Goal: Information Seeking & Learning: Learn about a topic

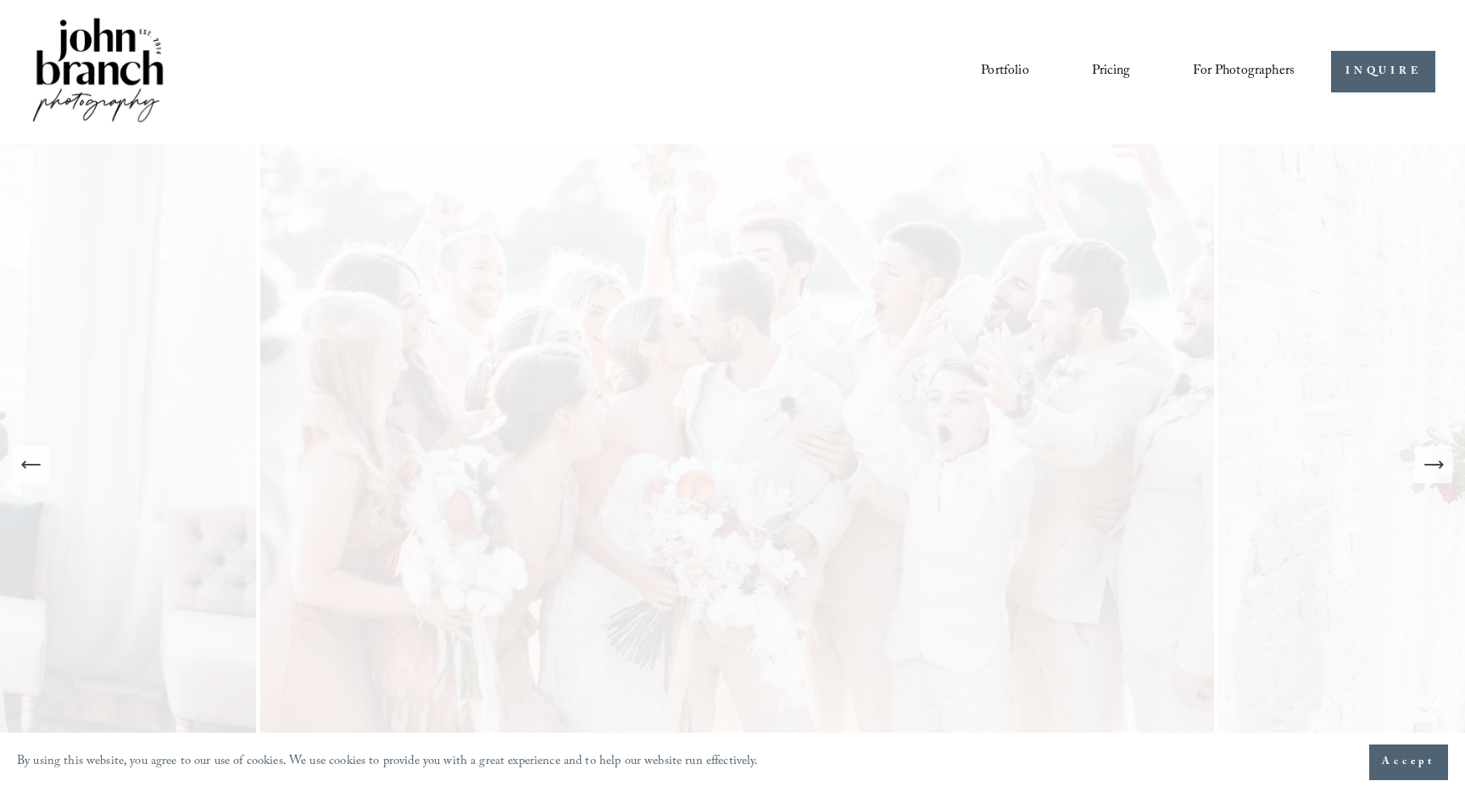
click at [1111, 64] on link "Pricing" at bounding box center [1111, 72] width 38 height 29
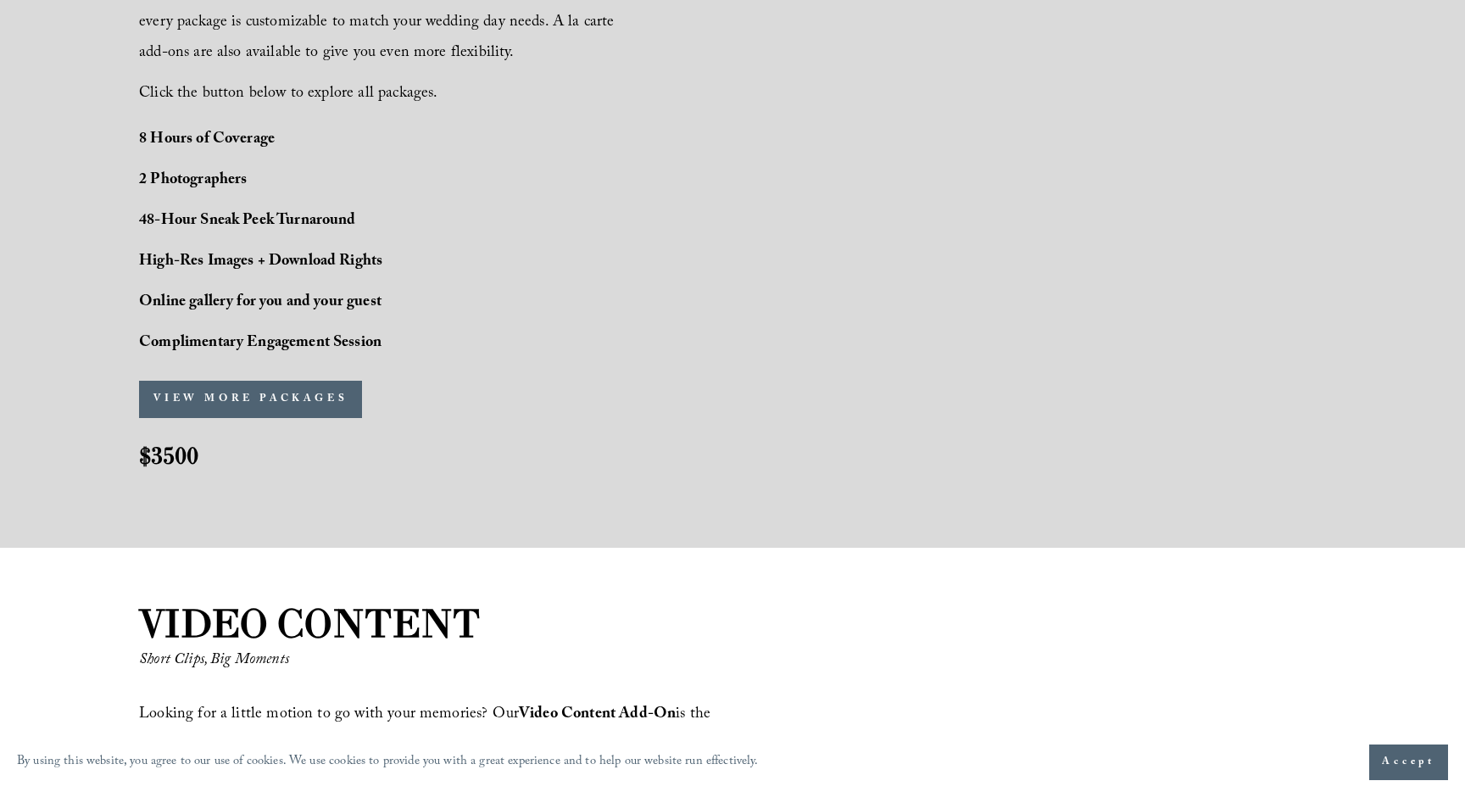
scroll to position [1547, 0]
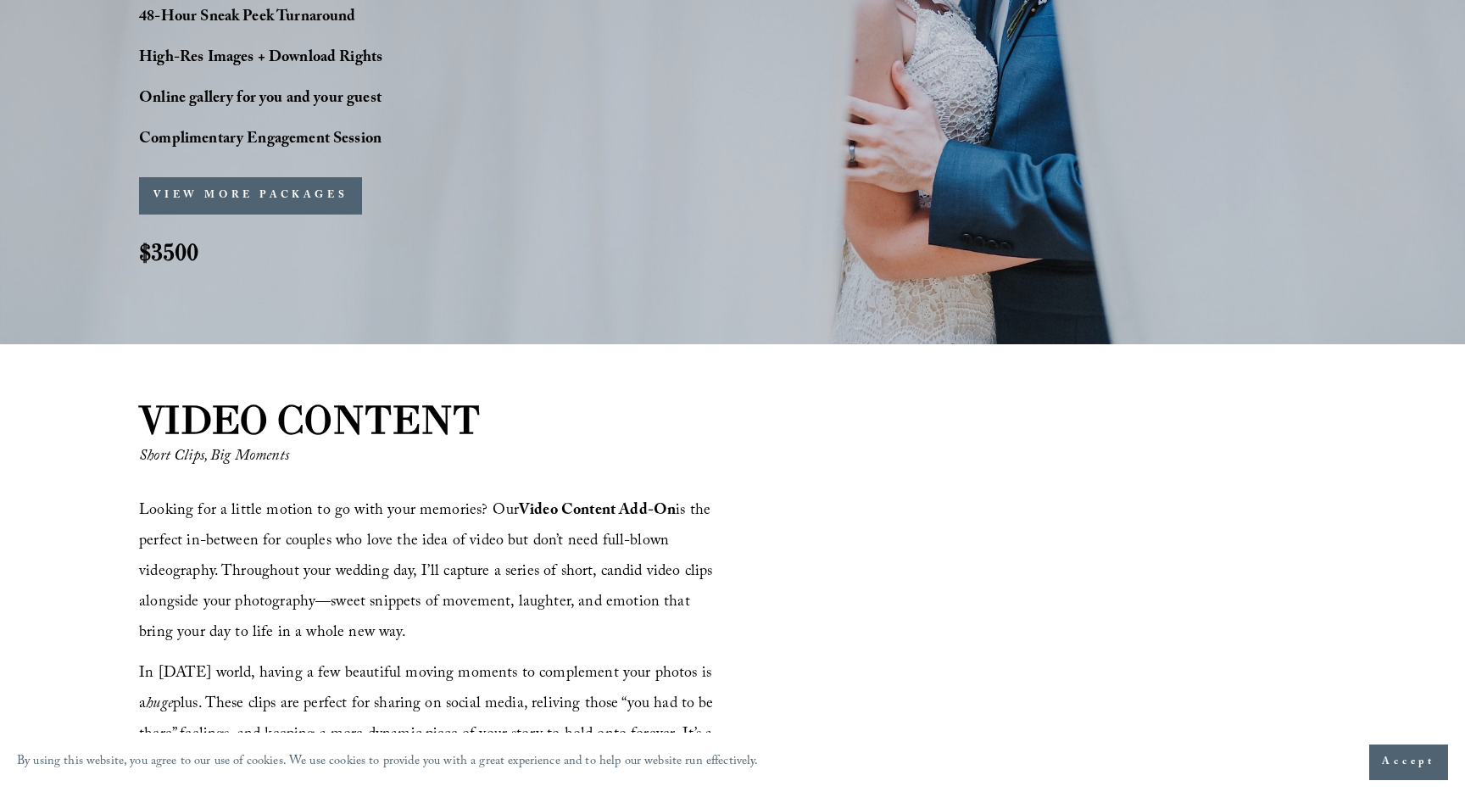
drag, startPoint x: 209, startPoint y: 191, endPoint x: 249, endPoint y: 189, distance: 39.9
click at [209, 191] on button "VIEW MORE PACKAGES" at bounding box center [250, 195] width 223 height 37
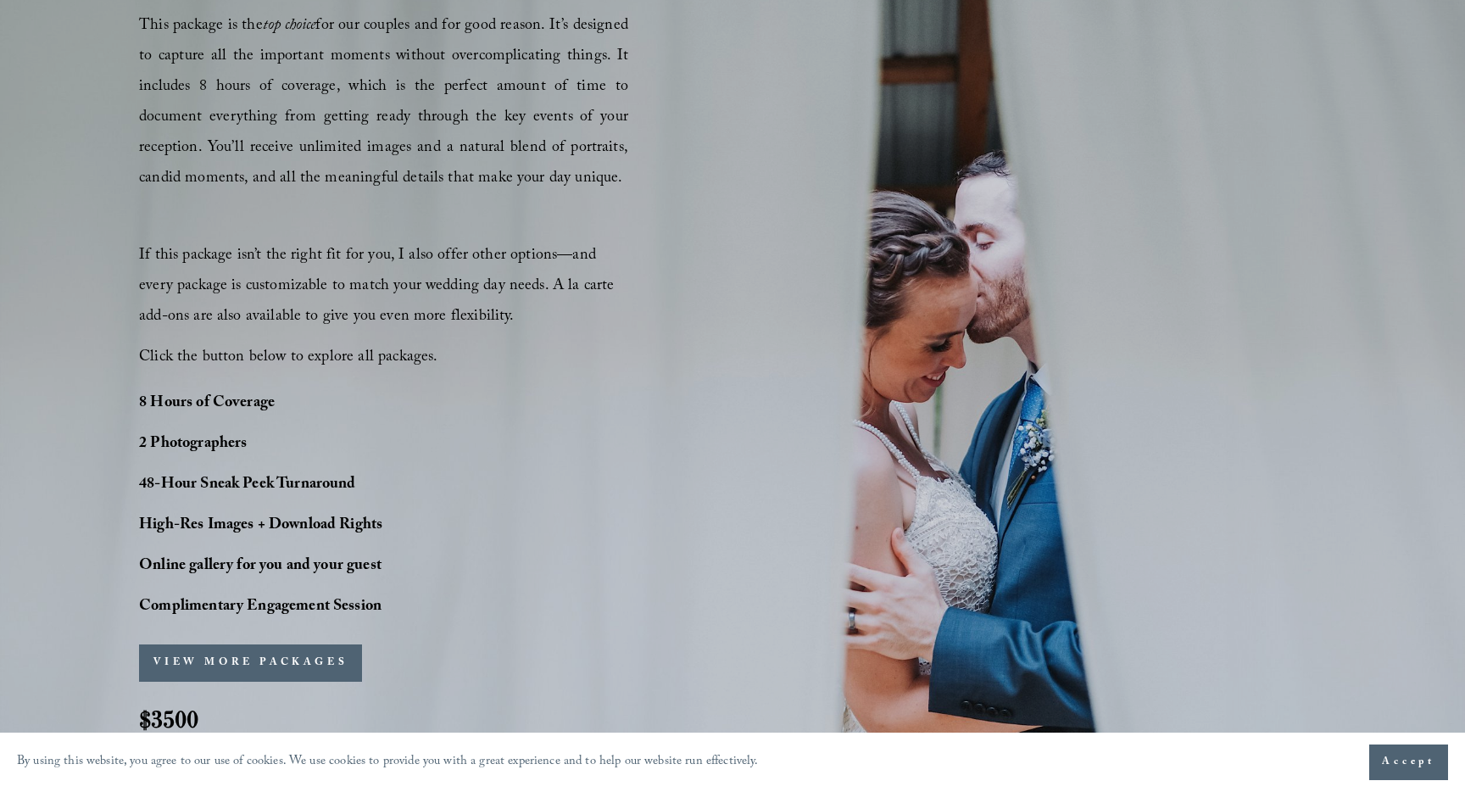
scroll to position [1125, 0]
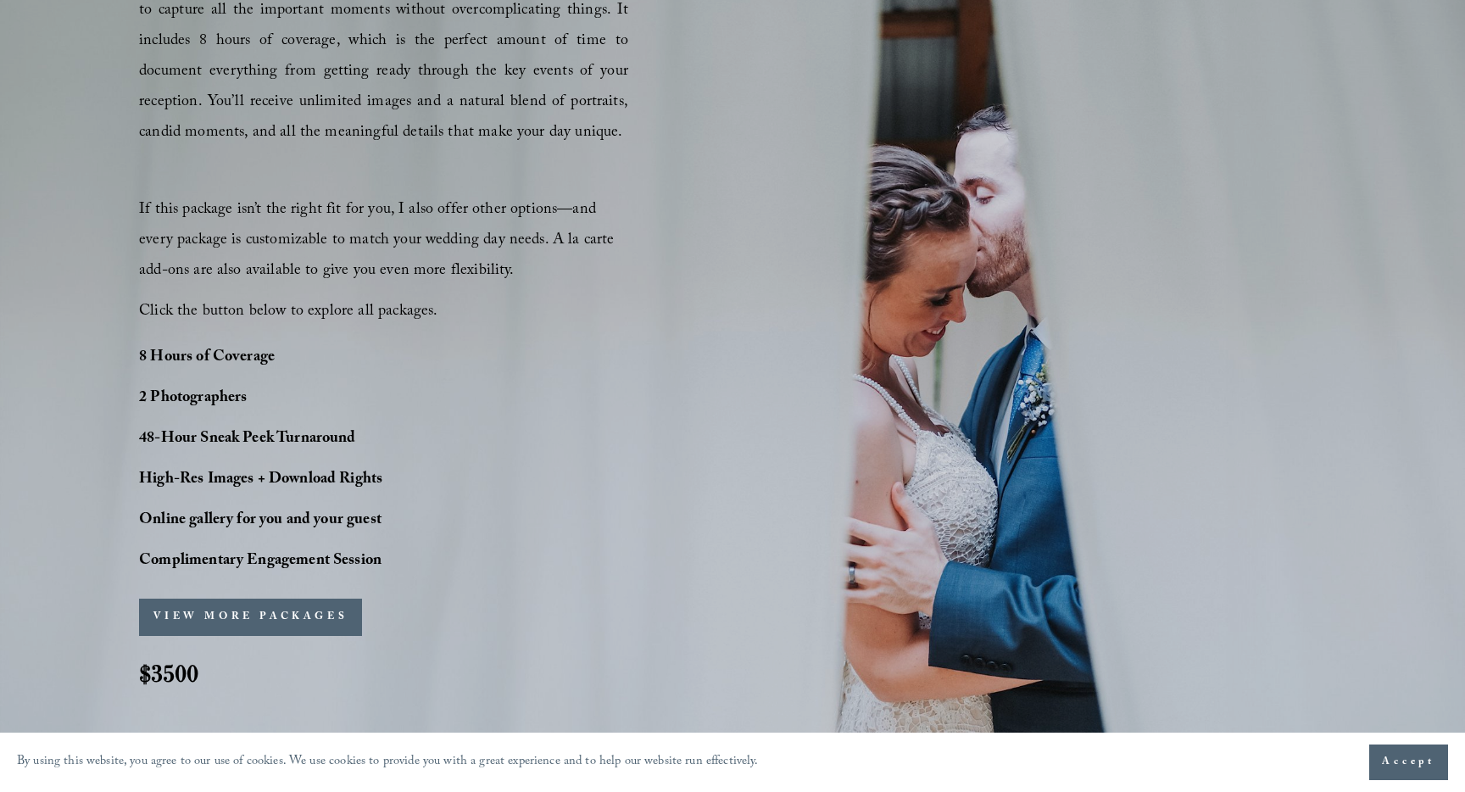
click at [748, 195] on div "PERFECT PHOTO COVERAGE This package is the top choice for our couples and for g…" at bounding box center [732, 304] width 1465 height 827
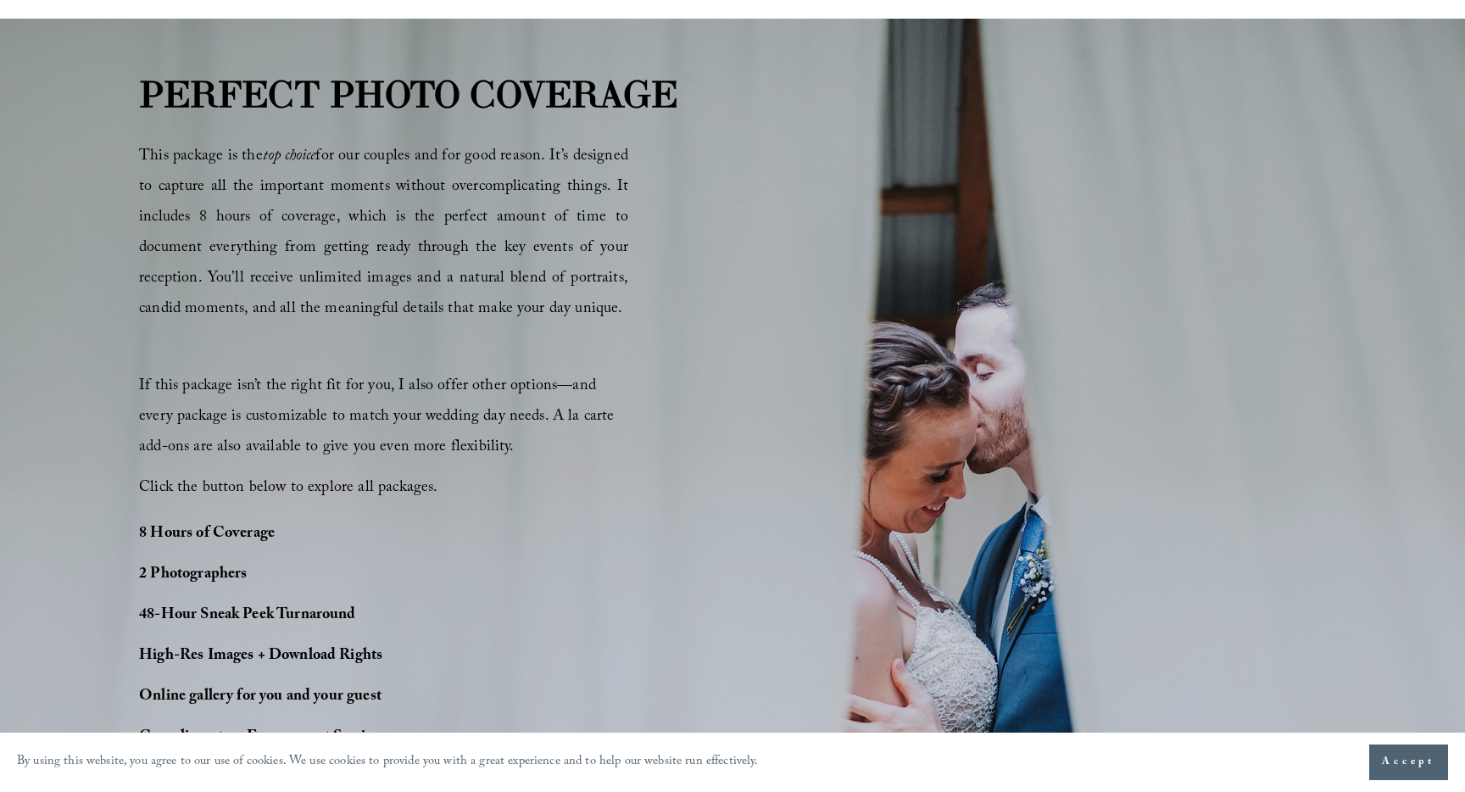
scroll to position [0, 0]
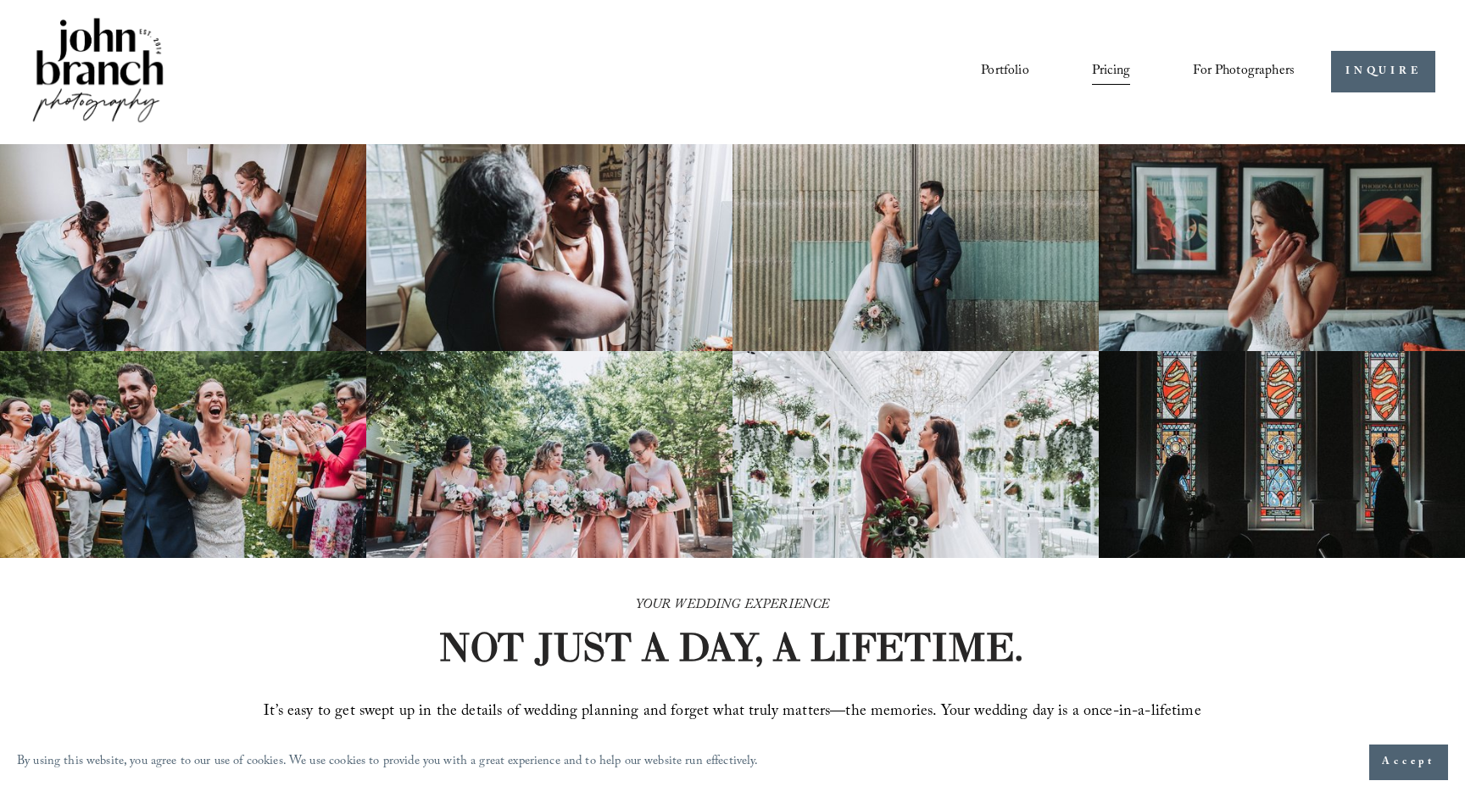
click at [0, 0] on link "Courses" at bounding box center [0, 0] width 0 height 0
click at [0, 0] on span "Education" at bounding box center [0, 0] width 0 height 0
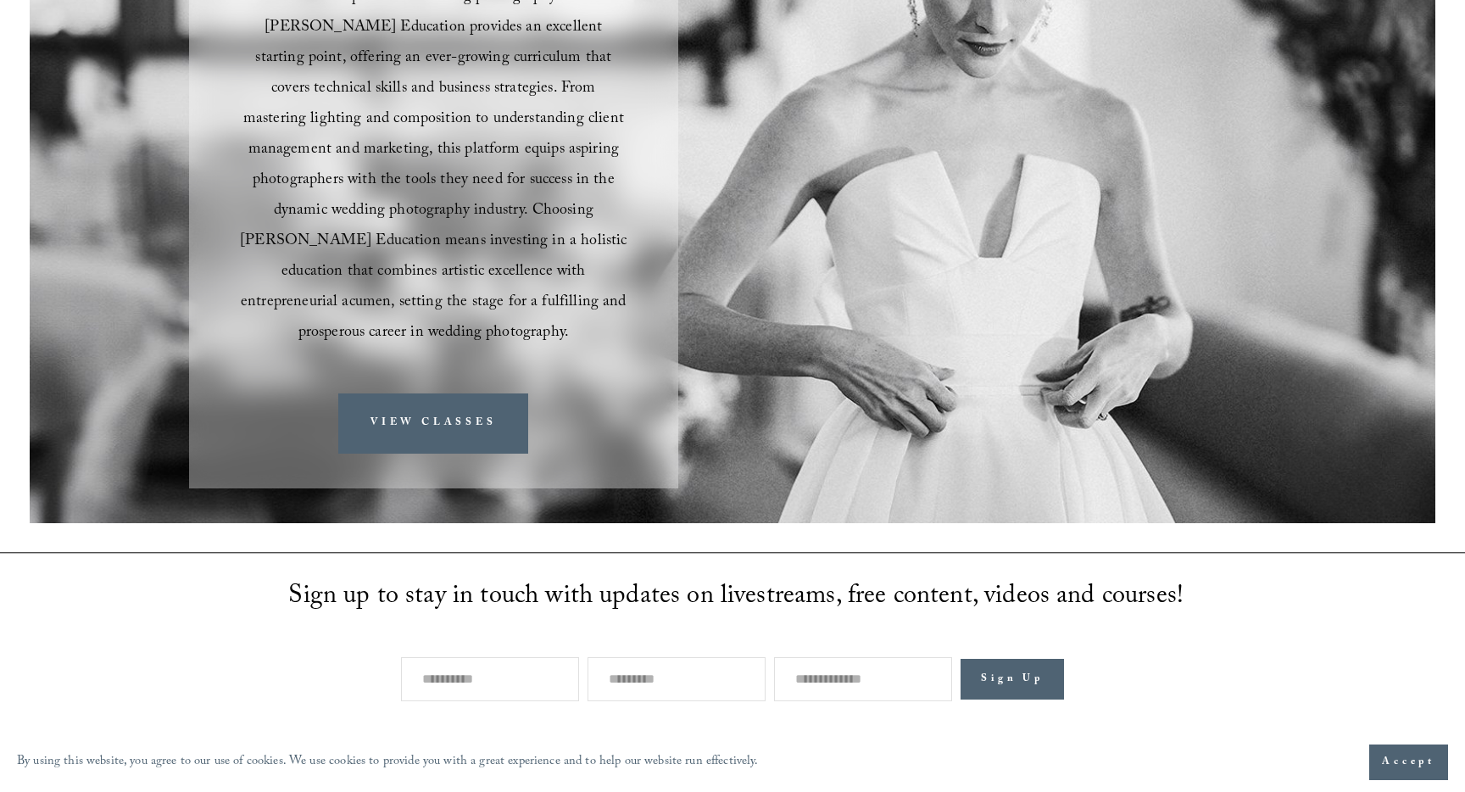
scroll to position [304, 0]
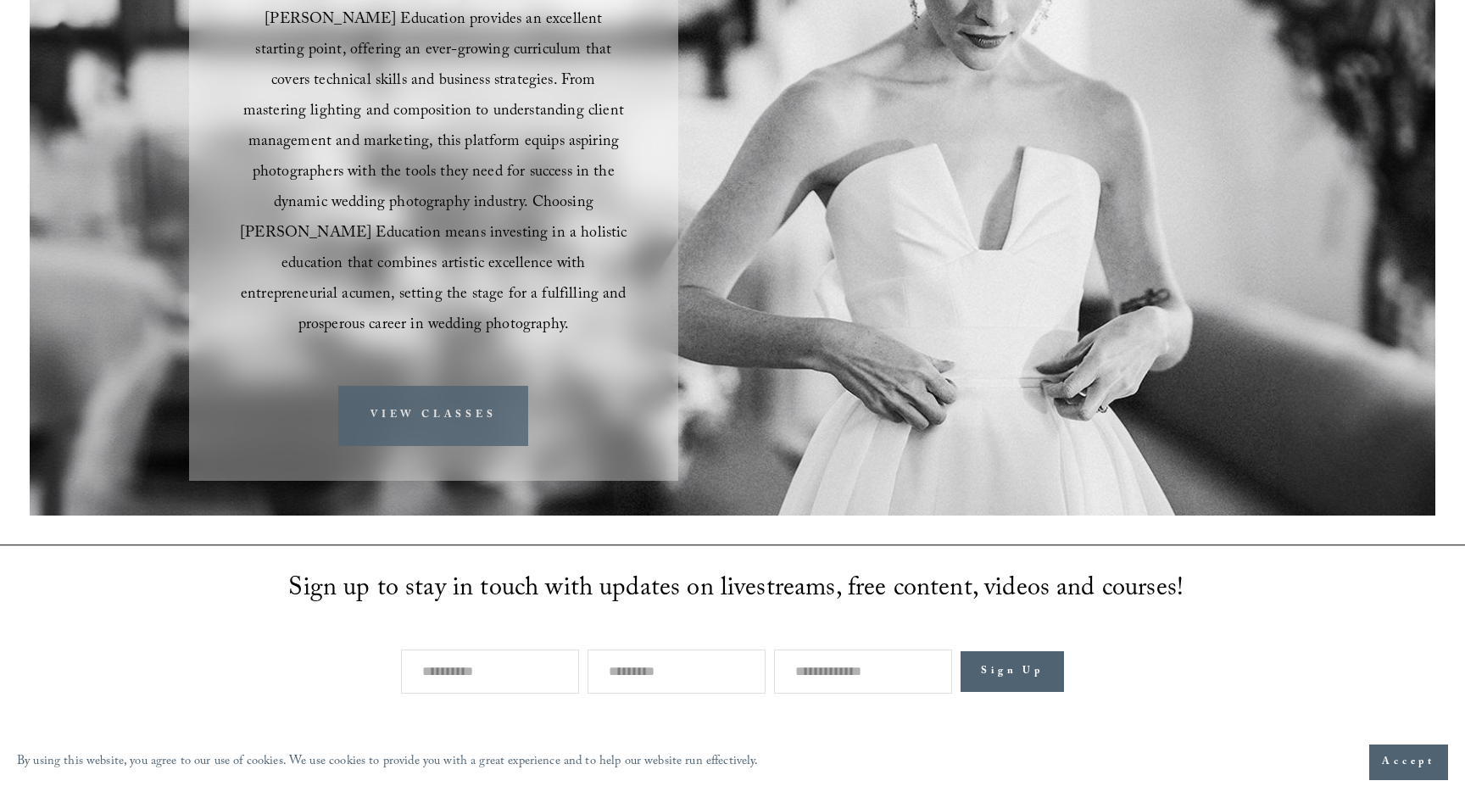
click at [463, 392] on link "VIEW CLASSES" at bounding box center [433, 416] width 190 height 60
